Goal: Task Accomplishment & Management: Use online tool/utility

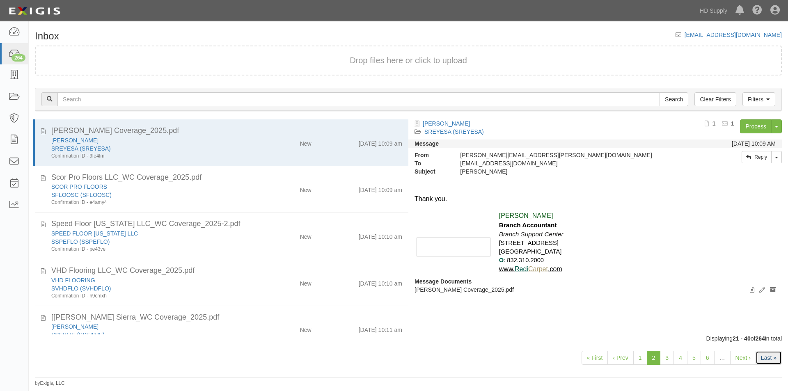
click at [771, 356] on link "Last »" at bounding box center [768, 358] width 26 height 14
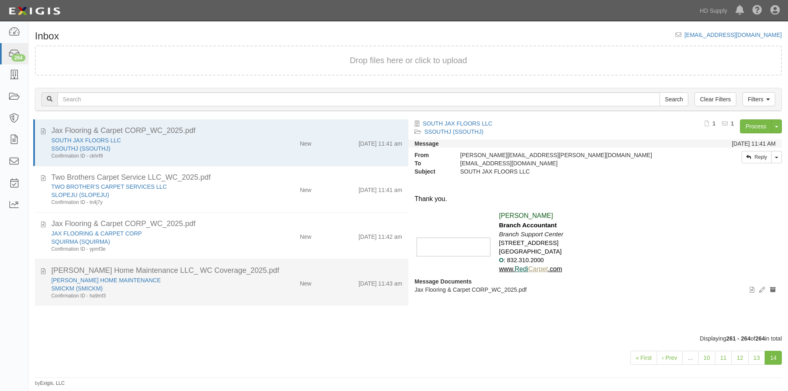
click at [274, 293] on div "[PERSON_NAME] HOME MAINTENANCE SMICKM (SMICKM) Confirmation ID - ha9mf3 New [DA…" at bounding box center [226, 287] width 363 height 23
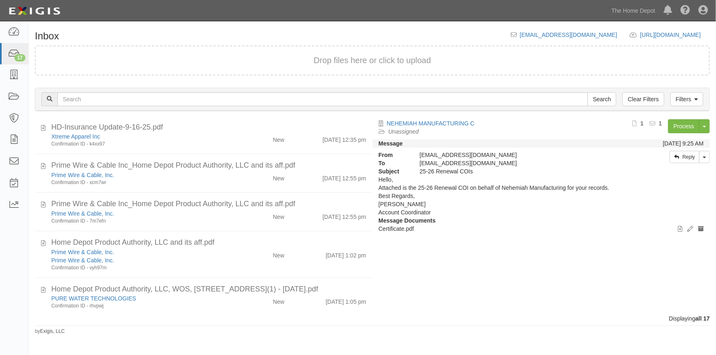
scroll to position [135, 0]
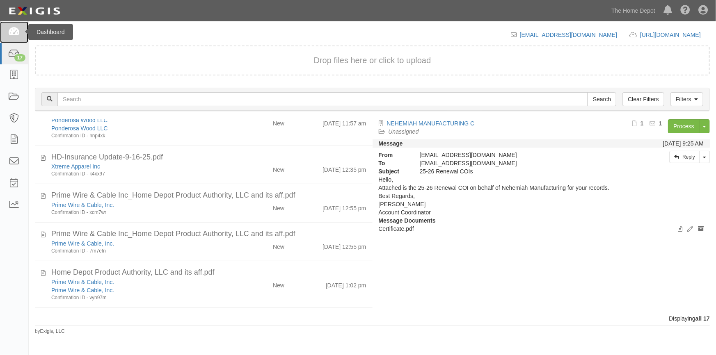
click at [12, 32] on icon at bounding box center [13, 31] width 11 height 9
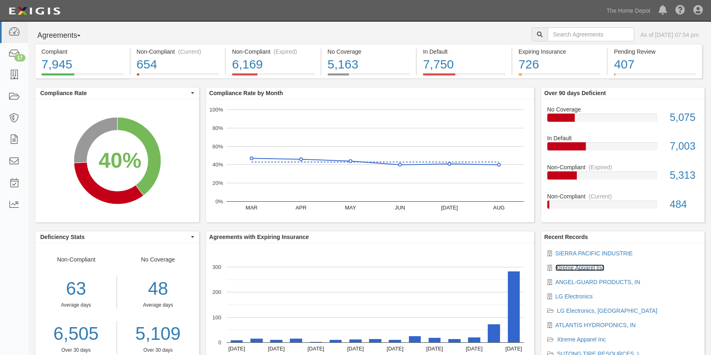
click at [583, 265] on link "Xtreme Apparel Inc" at bounding box center [579, 268] width 49 height 7
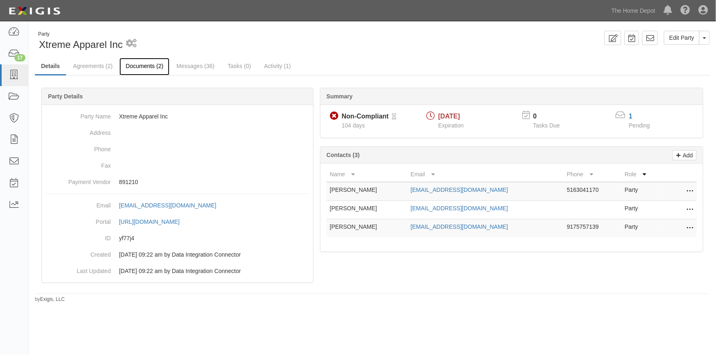
click at [151, 64] on link "Documents (2)" at bounding box center [144, 67] width 50 height 18
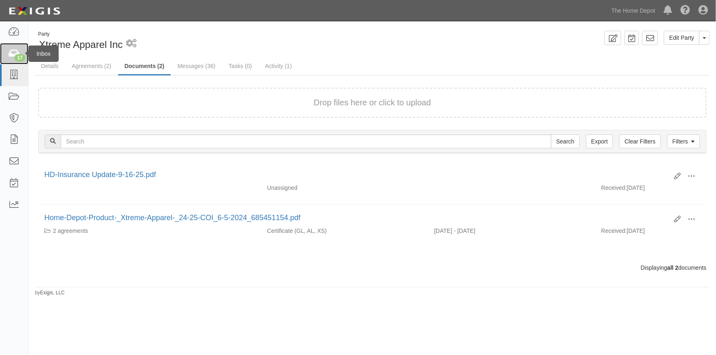
click at [19, 53] on icon at bounding box center [13, 53] width 11 height 9
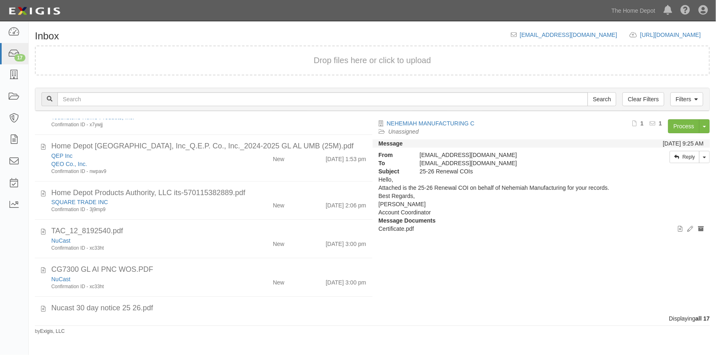
scroll to position [502, 0]
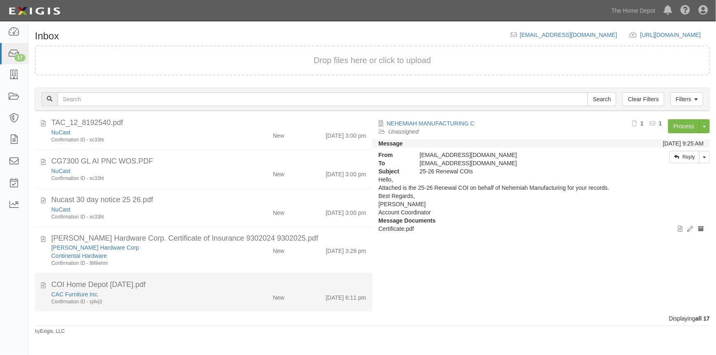
click at [206, 299] on div "Confirmation ID - cj4vj3" at bounding box center [140, 302] width 178 height 7
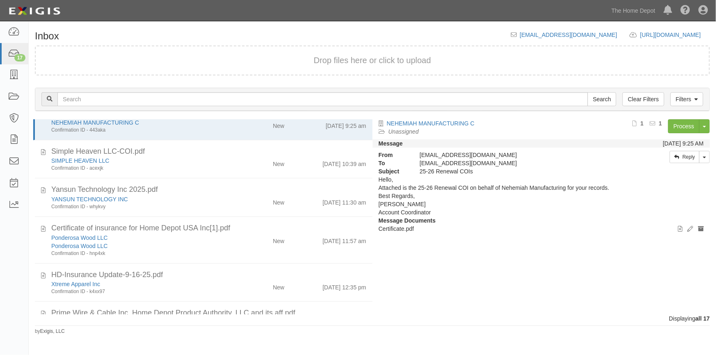
scroll to position [0, 0]
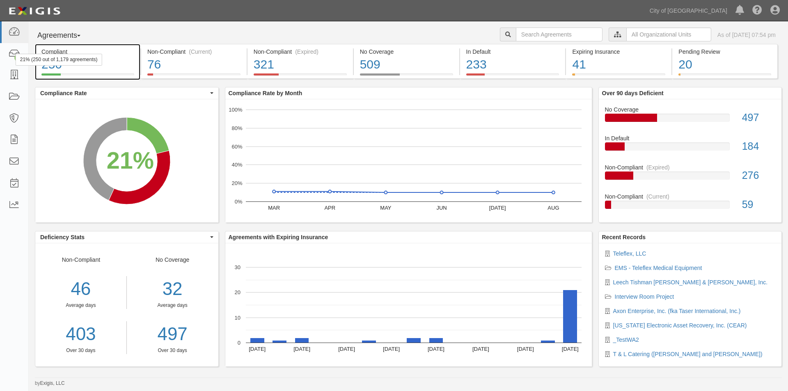
click at [20, 59] on div "21% (250 out of 1,179 agreements)" at bounding box center [59, 60] width 87 height 12
click at [13, 57] on icon at bounding box center [13, 53] width 11 height 9
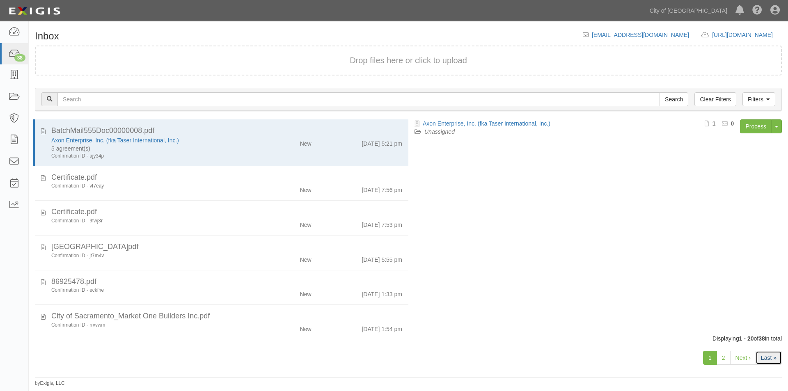
click at [764, 356] on link "Last »" at bounding box center [768, 358] width 26 height 14
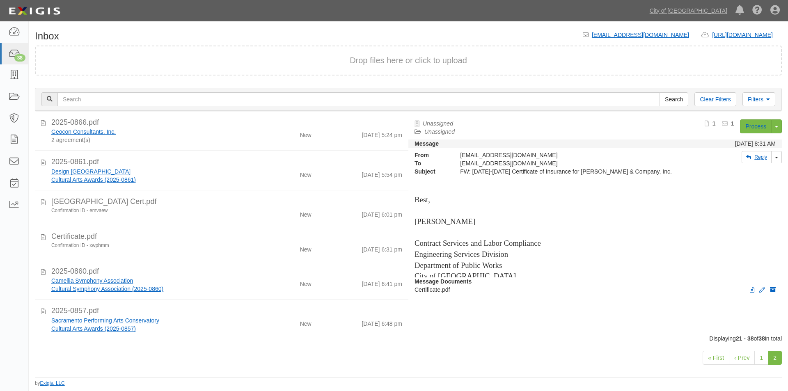
scroll to position [459, 0]
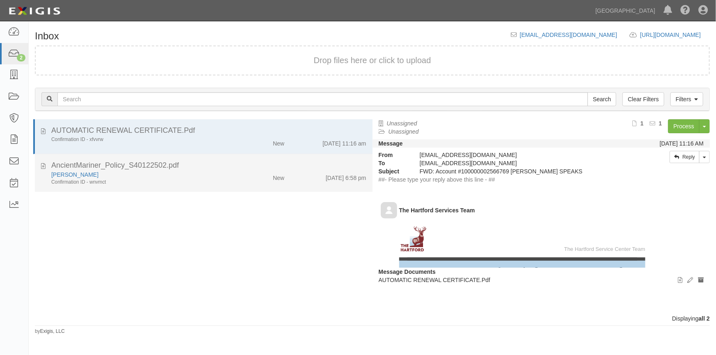
click at [149, 181] on div "Confirmation ID - wnvmct" at bounding box center [140, 182] width 178 height 7
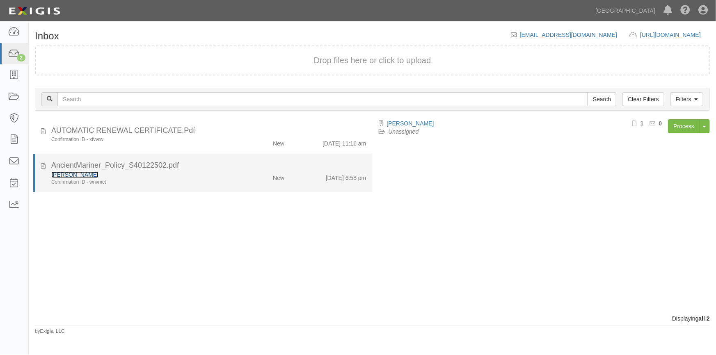
click at [85, 175] on link "Reiko Yamamoto" at bounding box center [74, 174] width 47 height 7
click at [184, 186] on li "AncientMariner_Policy_S40122502.pdf Reiko Yamamoto Confirmation ID - wnvmct New…" at bounding box center [202, 173] width 339 height 38
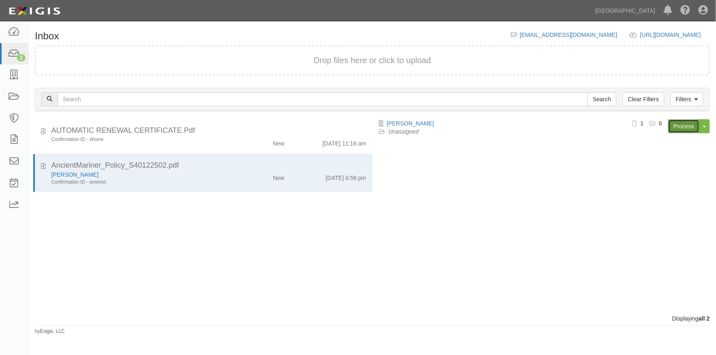
click at [671, 129] on link "Process" at bounding box center [684, 126] width 32 height 14
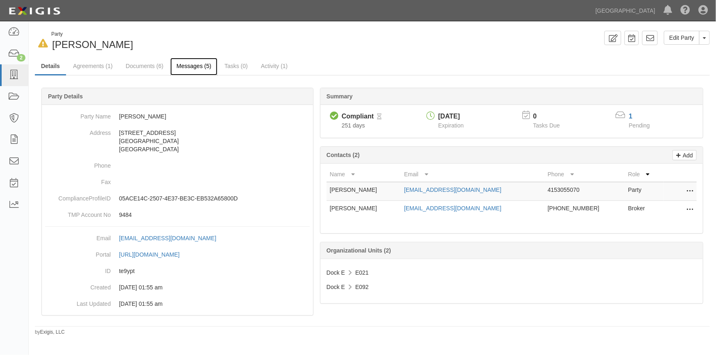
click at [187, 69] on link "Messages (5)" at bounding box center [193, 67] width 47 height 18
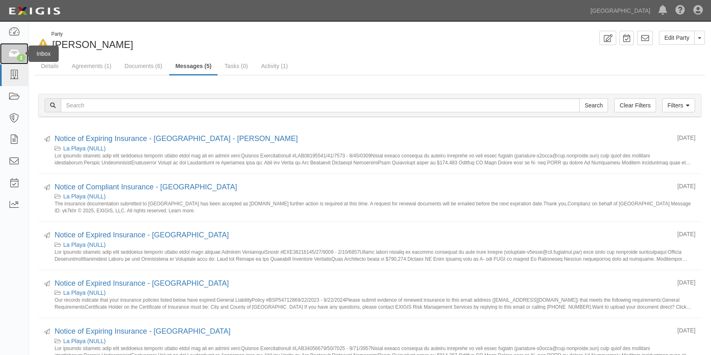
click at [20, 56] on div "2" at bounding box center [21, 57] width 9 height 7
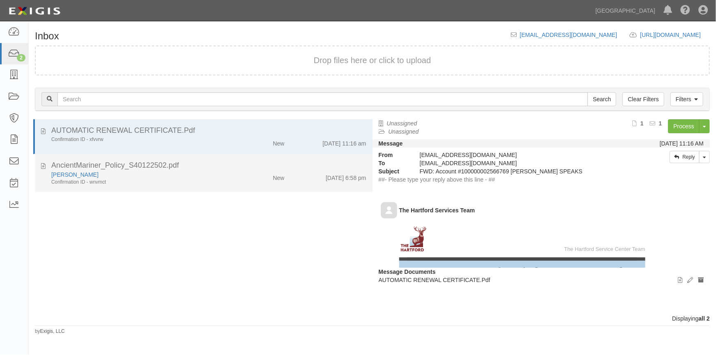
click at [150, 182] on div "Confirmation ID - wnvmct" at bounding box center [140, 182] width 178 height 7
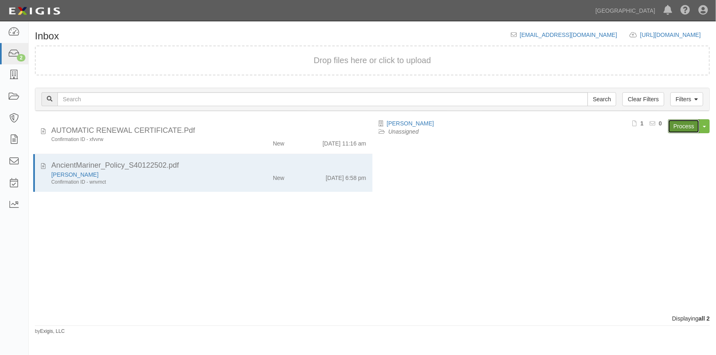
click at [677, 123] on link "Process" at bounding box center [684, 126] width 32 height 14
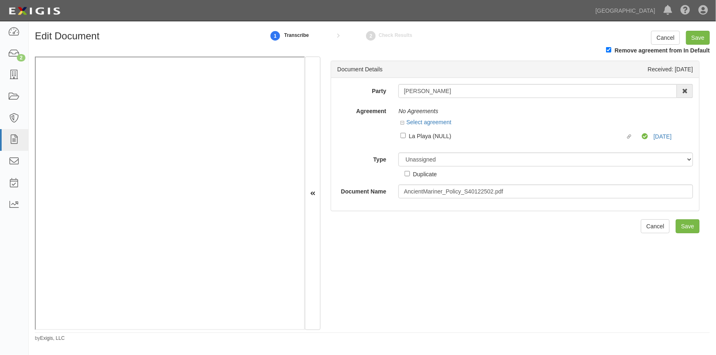
click at [578, 311] on div "Document Details Received: [DATE] Party [PERSON_NAME] AAA Hull Diving, [PERSON_…" at bounding box center [514, 194] width 389 height 274
